Goal: Navigation & Orientation: Find specific page/section

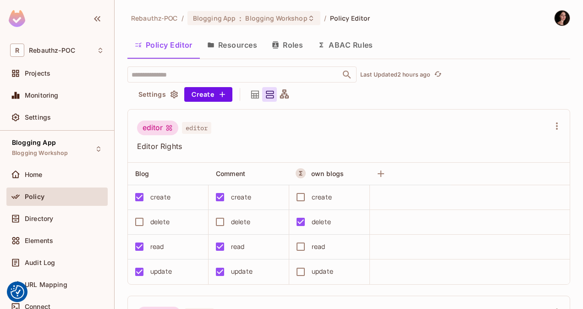
scroll to position [6, 0]
click at [175, 42] on button "Policy Editor" at bounding box center [164, 44] width 72 height 23
click at [248, 44] on button "Resources" at bounding box center [232, 44] width 65 height 23
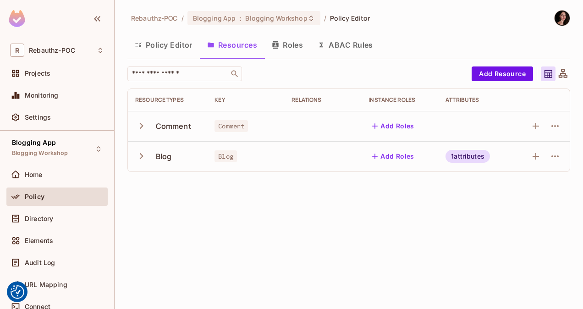
click at [294, 48] on button "Roles" at bounding box center [288, 44] width 46 height 23
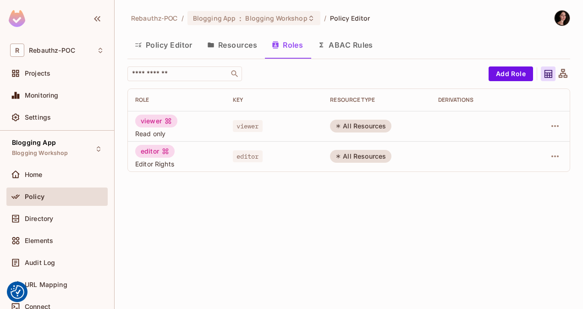
click at [162, 44] on button "Policy Editor" at bounding box center [164, 44] width 72 height 23
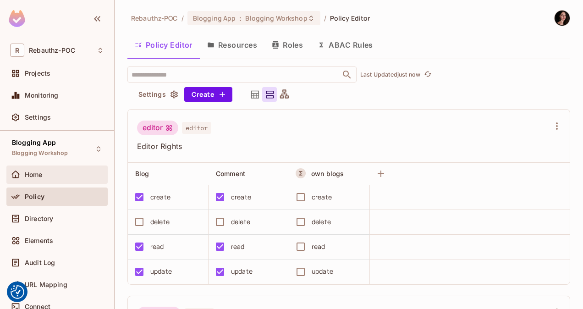
click at [39, 172] on span "Home" at bounding box center [34, 174] width 18 height 7
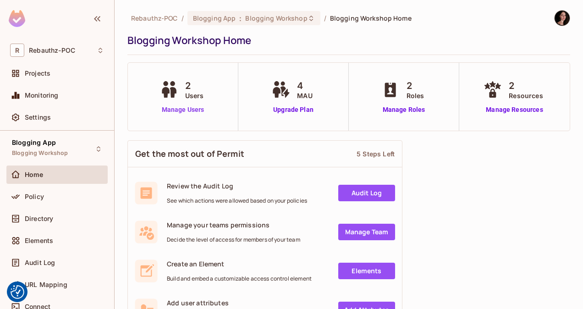
click at [169, 110] on link "Manage Users" at bounding box center [183, 110] width 51 height 10
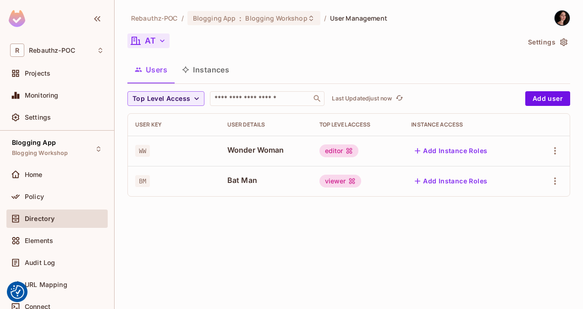
click at [164, 45] on icon "button" at bounding box center [162, 40] width 9 height 9
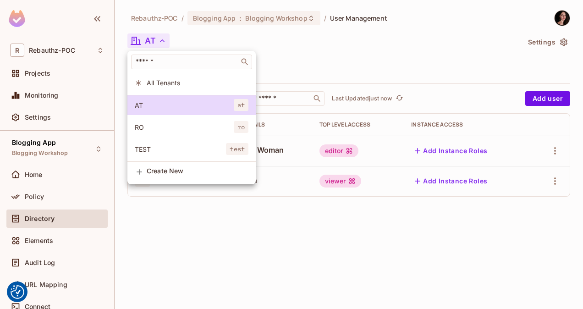
click at [177, 120] on li "RO ro" at bounding box center [192, 127] width 128 height 20
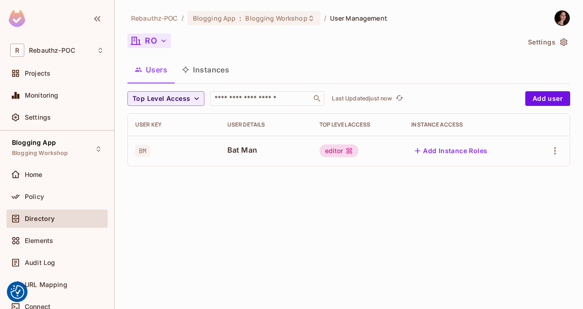
click at [163, 42] on icon "button" at bounding box center [163, 40] width 9 height 9
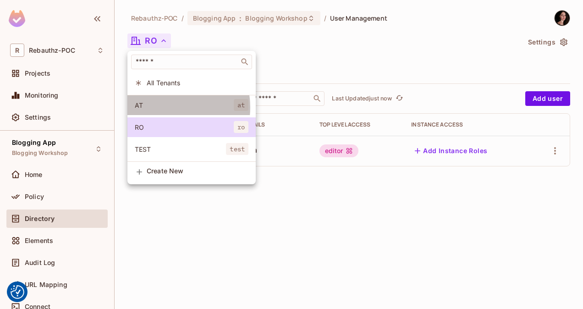
click at [167, 107] on span "AT" at bounding box center [184, 105] width 99 height 9
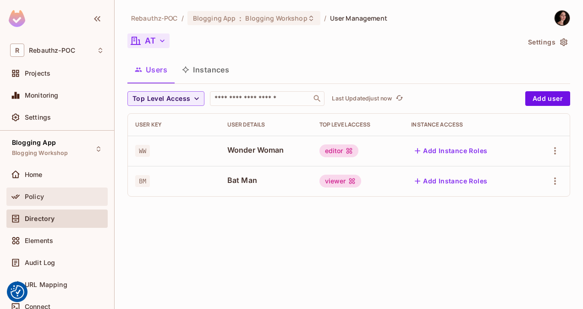
click at [44, 198] on div "Policy" at bounding box center [64, 196] width 79 height 7
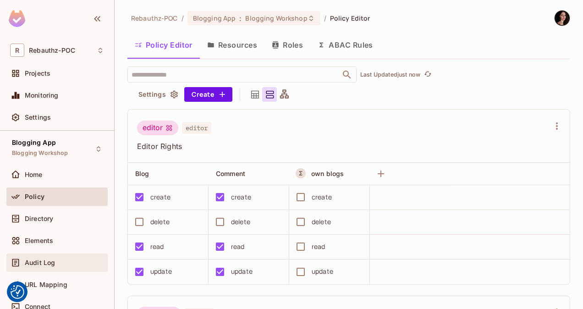
click at [45, 267] on div "Audit Log" at bounding box center [57, 262] width 94 height 11
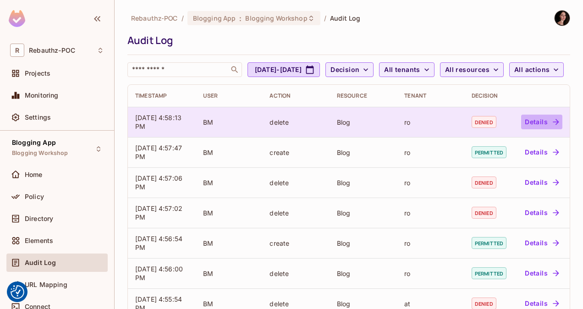
click at [530, 129] on button "Details" at bounding box center [542, 122] width 41 height 15
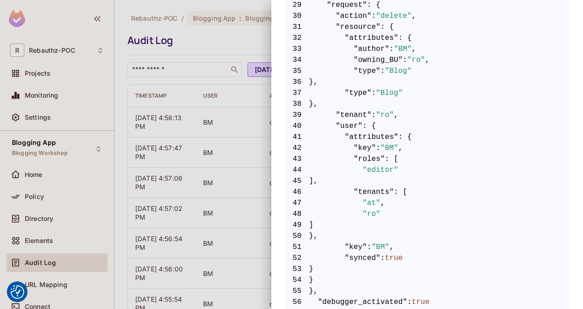
scroll to position [574, 0]
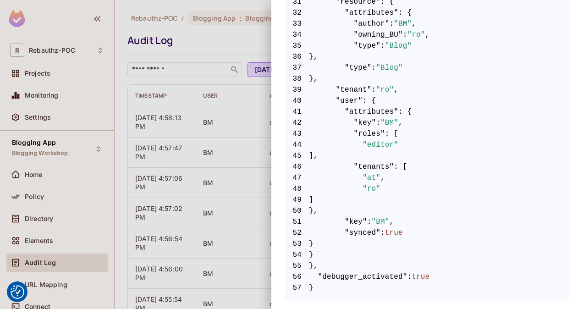
click at [212, 96] on div at bounding box center [291, 154] width 583 height 309
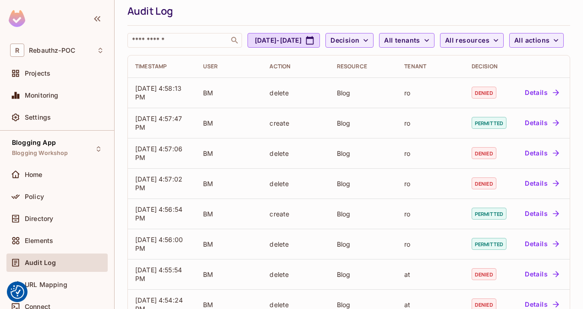
scroll to position [34, 0]
